Goal: Find specific page/section: Find specific page/section

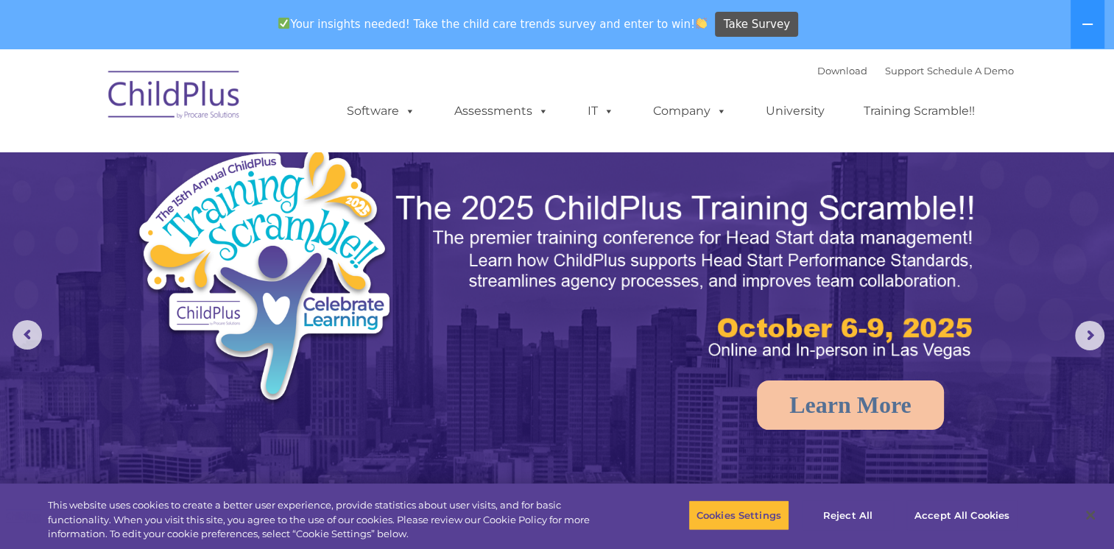
select select "MEDIUM"
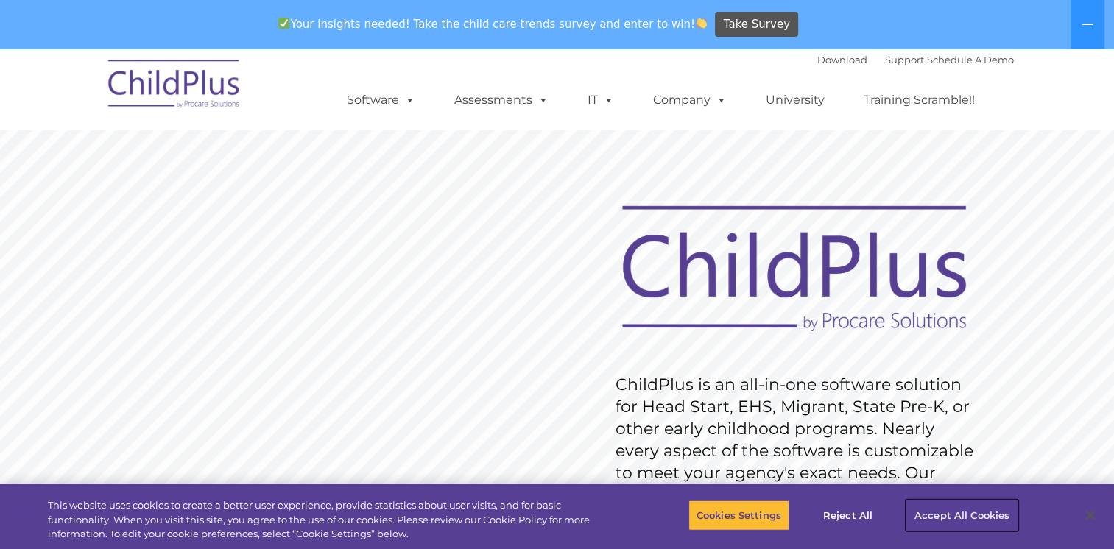
click at [960, 508] on button "Accept All Cookies" at bounding box center [962, 515] width 111 height 31
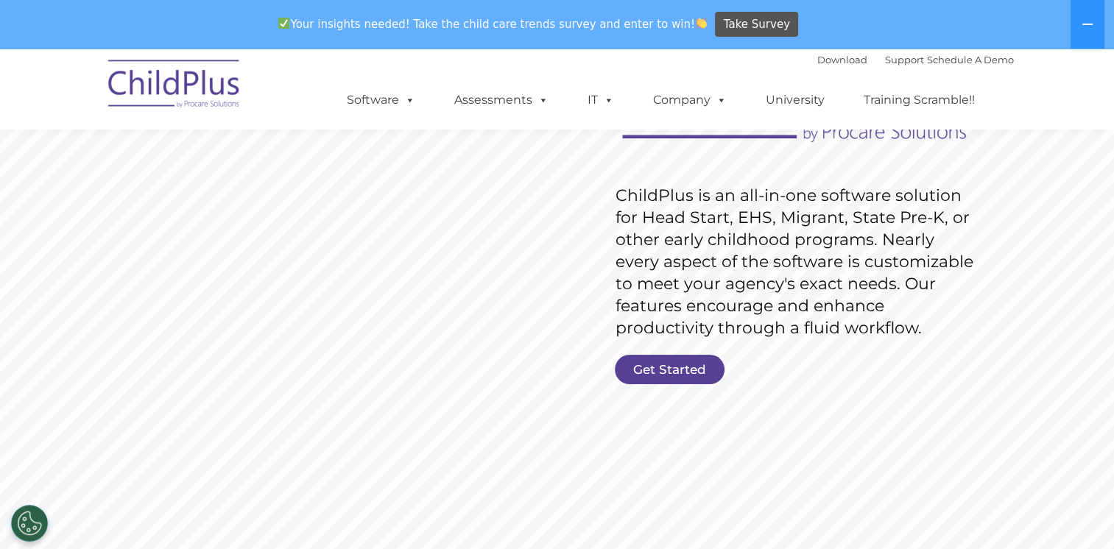
scroll to position [199, 0]
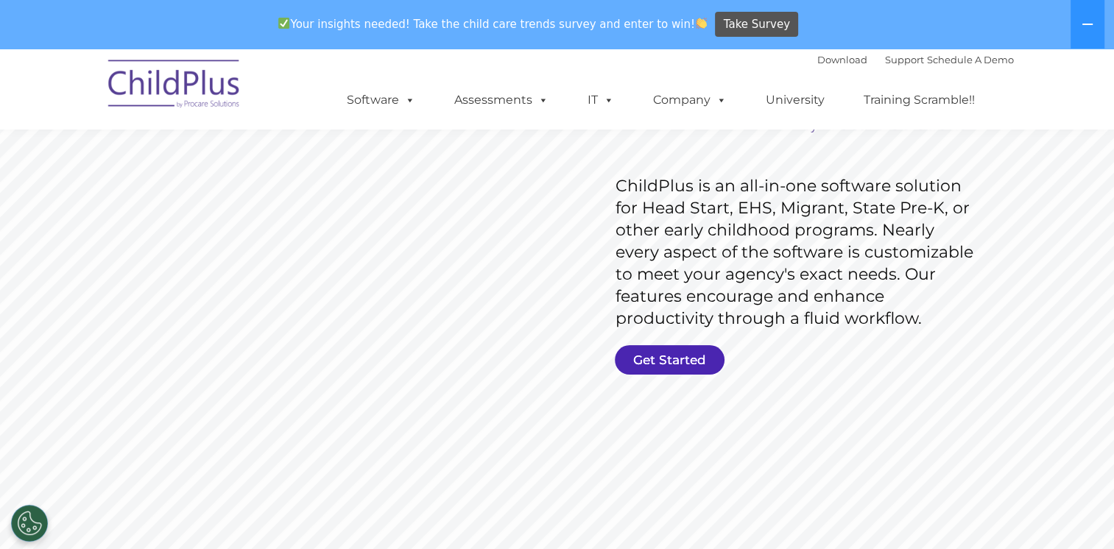
click at [641, 362] on link "Get Started" at bounding box center [670, 359] width 110 height 29
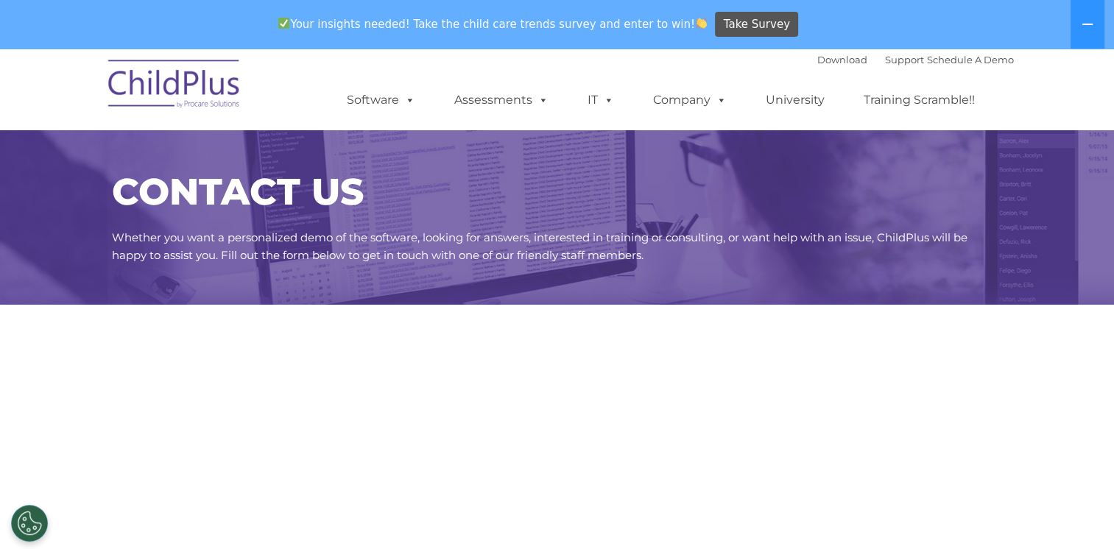
select select "MEDIUM"
